Goal: Find contact information: Find contact information

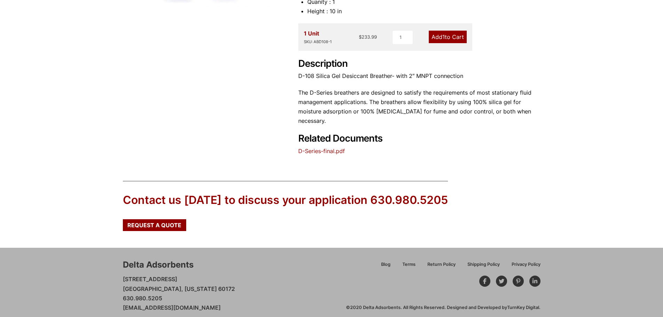
scroll to position [203, 0]
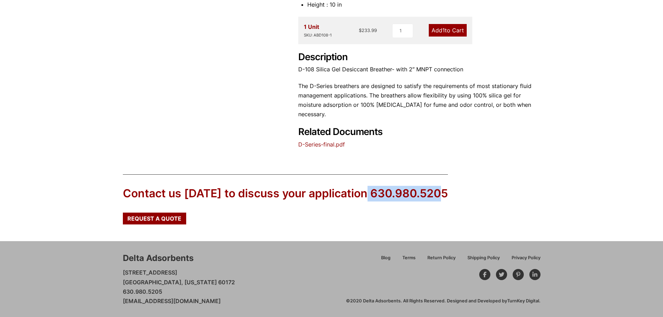
drag, startPoint x: 401, startPoint y: 195, endPoint x: 366, endPoint y: 193, distance: 35.6
click at [366, 193] on div "Contact us today to discuss your application 630.980.5205 Request a Quote" at bounding box center [332, 199] width 418 height 50
click at [232, 196] on div "Contact us [DATE] to discuss your application 630.980.5205" at bounding box center [285, 194] width 325 height 16
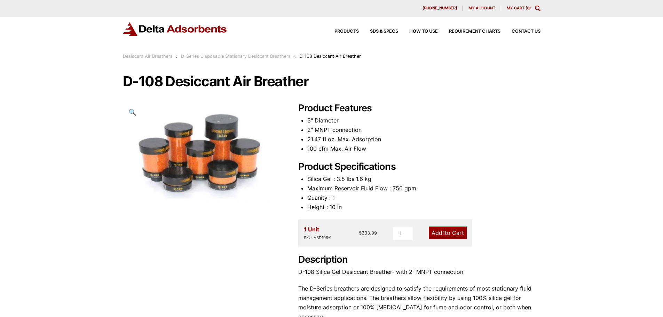
click at [176, 28] on img at bounding box center [175, 29] width 104 height 14
click at [410, 146] on li "100 cfm Max. Air Flow" at bounding box center [423, 148] width 233 height 9
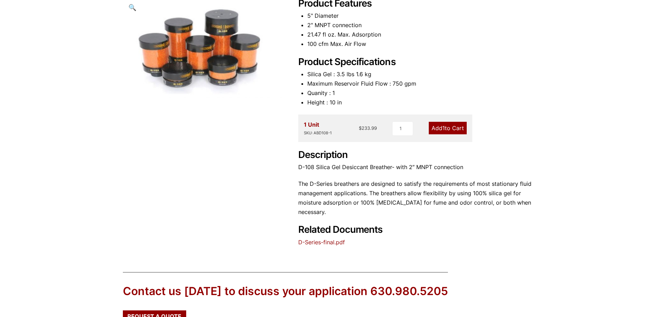
scroll to position [203, 0]
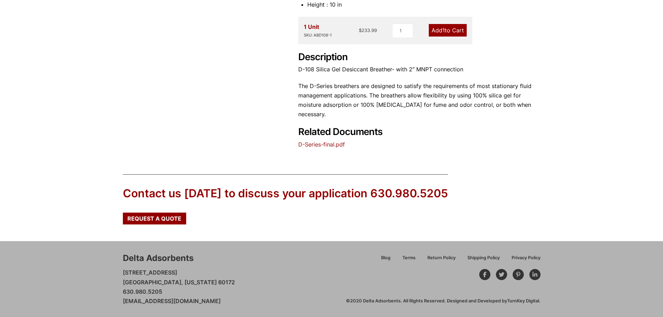
click at [78, 141] on div "Our website has detected that you are using an outdated browser that will preve…" at bounding box center [331, 57] width 663 height 520
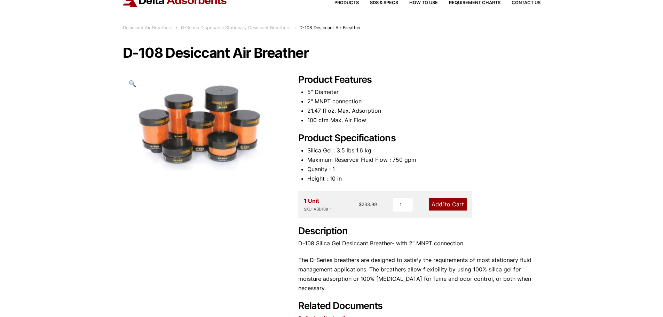
scroll to position [0, 0]
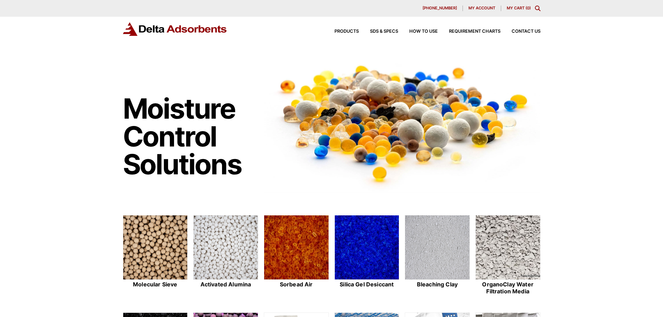
click at [538, 8] on icon "Toggle Modal Content" at bounding box center [538, 9] width 6 height 6
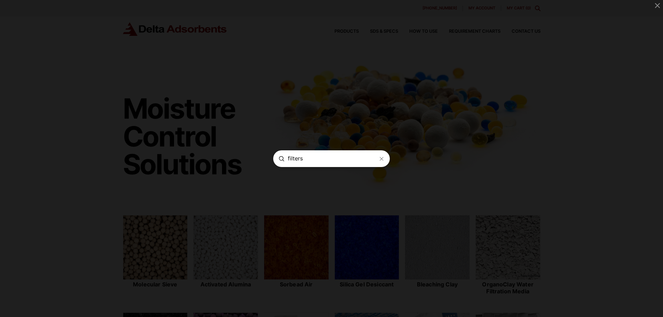
type input "filters"
